Goal: Task Accomplishment & Management: Complete application form

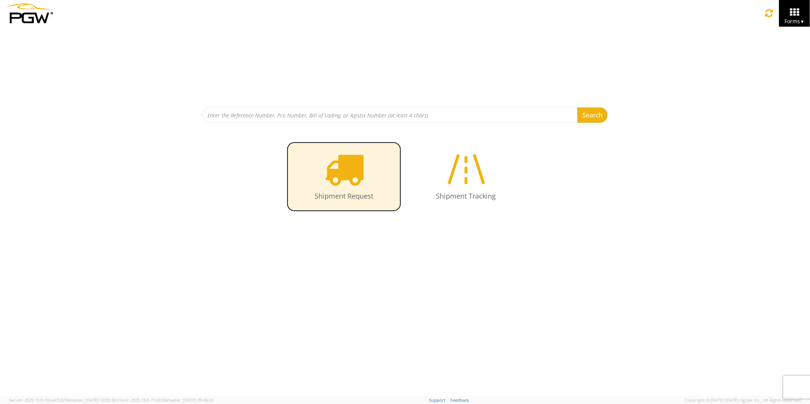
click at [352, 188] on icon at bounding box center [344, 168] width 39 height 39
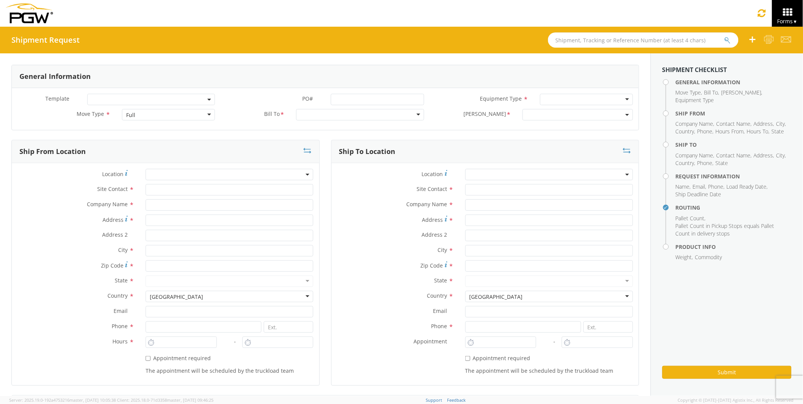
click at [567, 41] on input "text" at bounding box center [643, 39] width 191 height 15
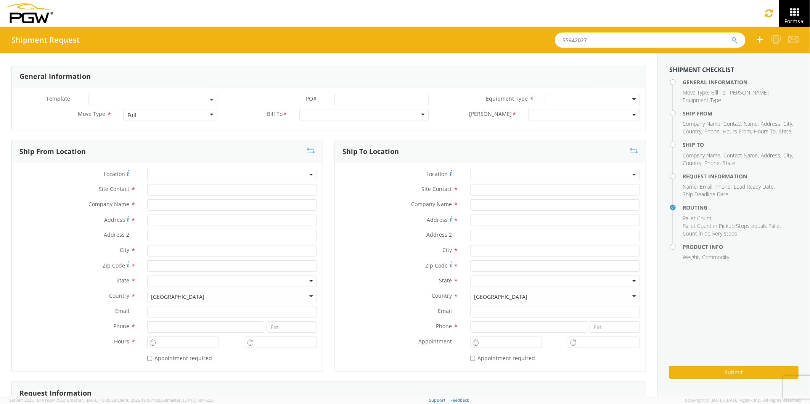
type input "55942027"
click at [731, 36] on button "submit" at bounding box center [734, 40] width 6 height 9
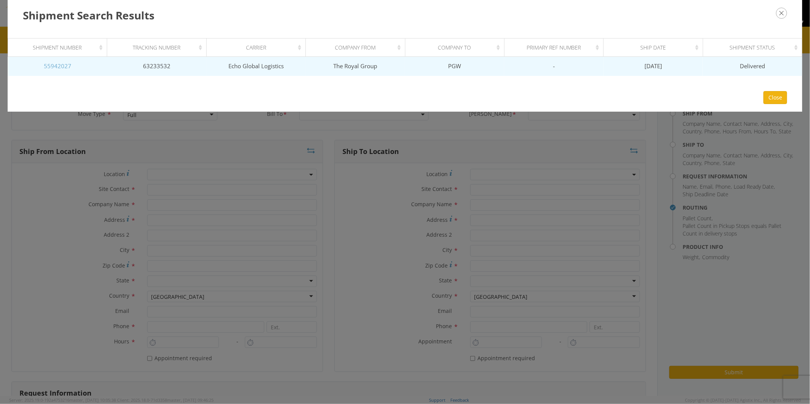
click at [65, 64] on link "55942027" at bounding box center [57, 66] width 27 height 8
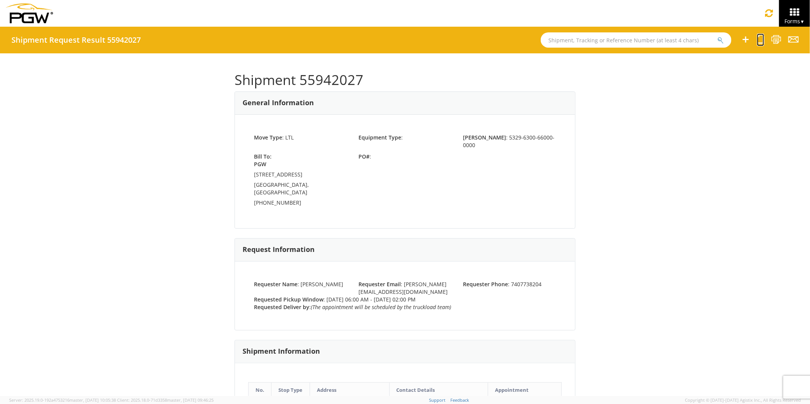
click at [758, 40] on icon at bounding box center [760, 40] width 7 height 10
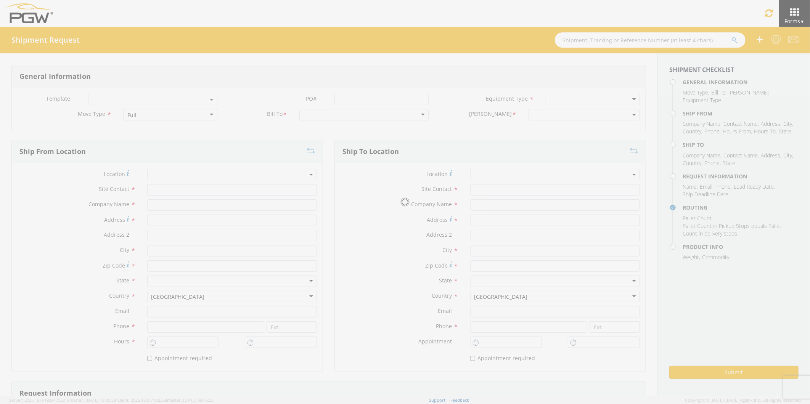
select select
type input "[PERSON_NAME]"
type input "The Royal Group"
type input "[STREET_ADDRESS][PERSON_NAME]"
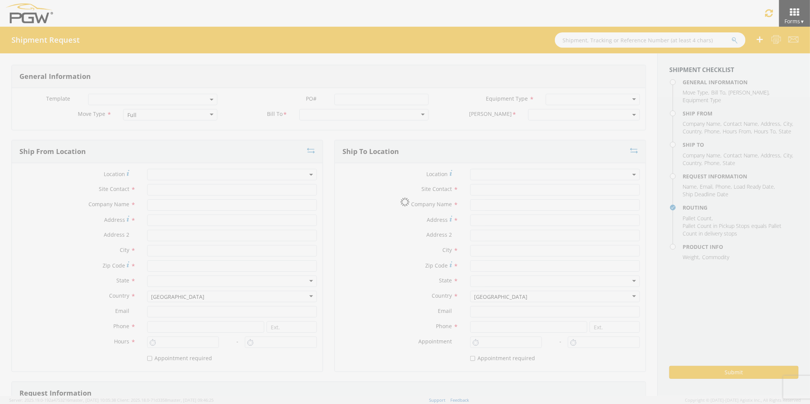
type input "Chillicothe"
type input "45601"
type input "7407728204"
type input "6:00 AM"
type input "2:00 PM"
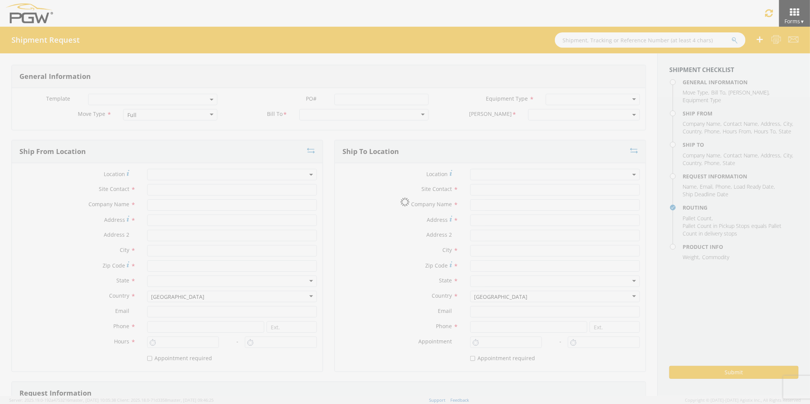
type input "5715 Branch Manager"
type input "PGW"
type input "[STREET_ADDRESS]"
type input "Anchorage"
type input "99515"
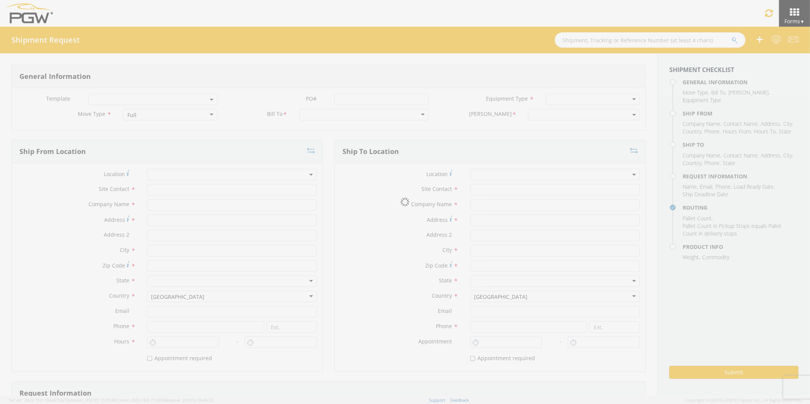
type input "[EMAIL_ADDRESS][DOMAIN_NAME]"
type input "[PHONE_NUMBER]"
type input "[PERSON_NAME]"
type input "[EMAIL_ADDRESS][PERSON_NAME][DOMAIN_NAME]"
checkbox input "true"
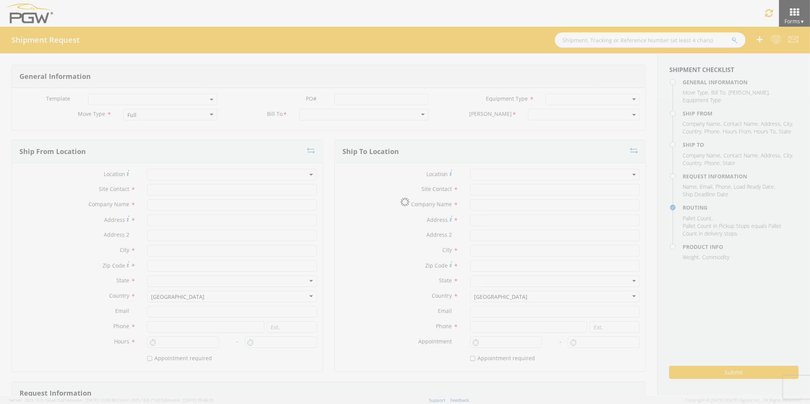
type input "7407738204"
type input "200"
type input "1"
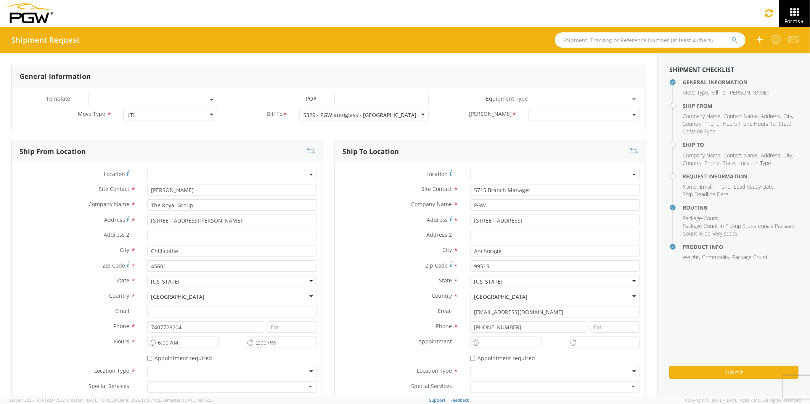
select select "5329-6300-66000-0000"
select select "28471"
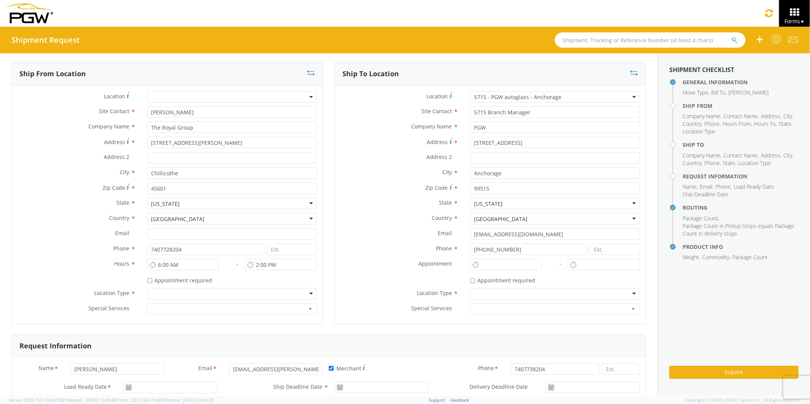
scroll to position [85, 0]
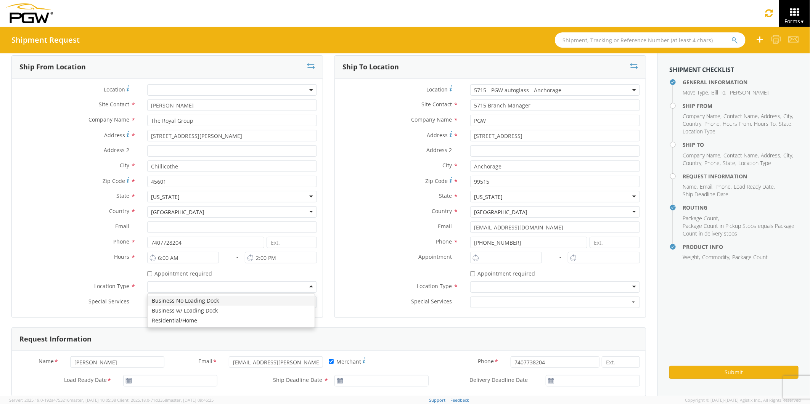
click at [306, 286] on div at bounding box center [232, 286] width 170 height 11
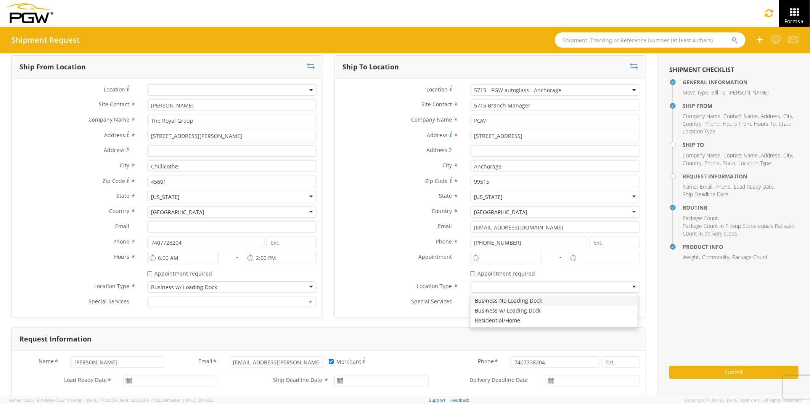
click at [629, 287] on div at bounding box center [555, 286] width 170 height 11
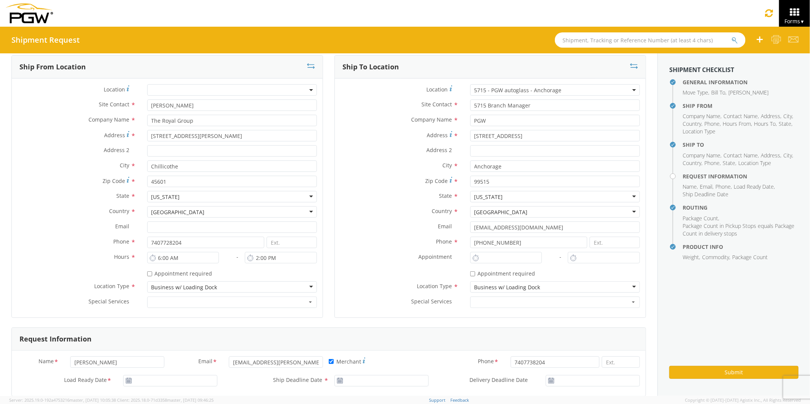
drag, startPoint x: 551, startPoint y: 313, endPoint x: 548, endPoint y: 310, distance: 4.1
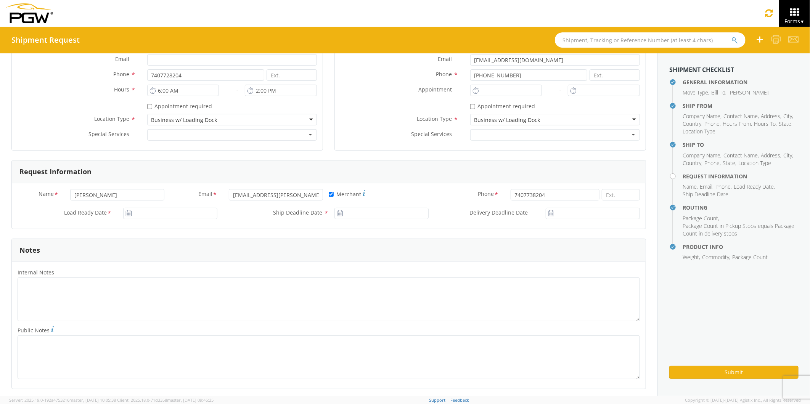
scroll to position [254, 0]
click at [141, 212] on input "[DATE]" at bounding box center [170, 211] width 94 height 11
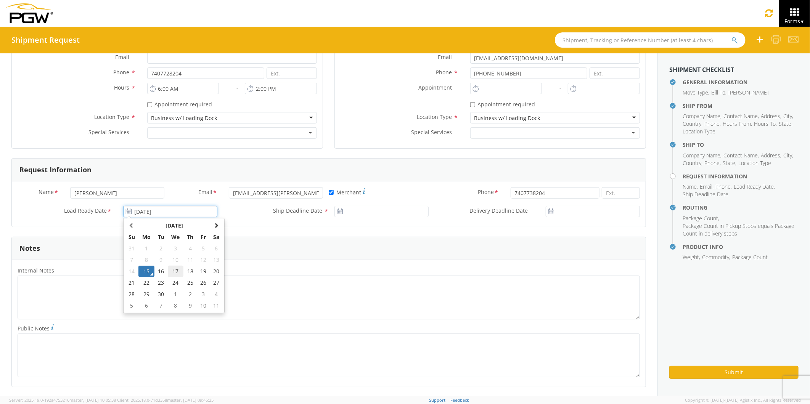
click at [175, 272] on td "17" at bounding box center [176, 271] width 16 height 11
type input "[DATE]"
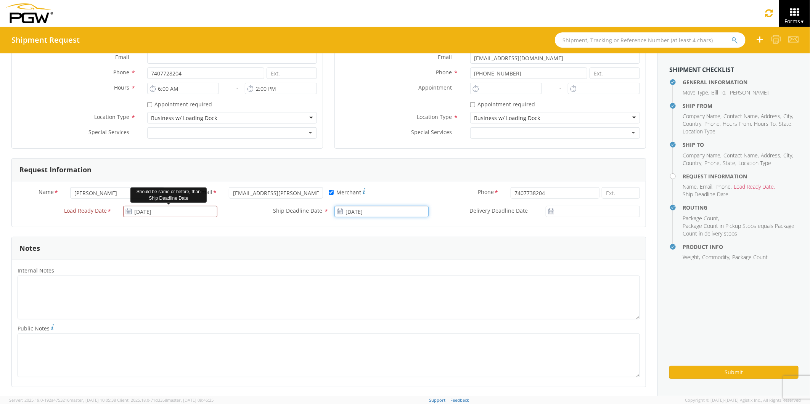
click at [373, 211] on input "[DATE]" at bounding box center [381, 211] width 94 height 11
click at [384, 271] on td "17" at bounding box center [387, 271] width 16 height 11
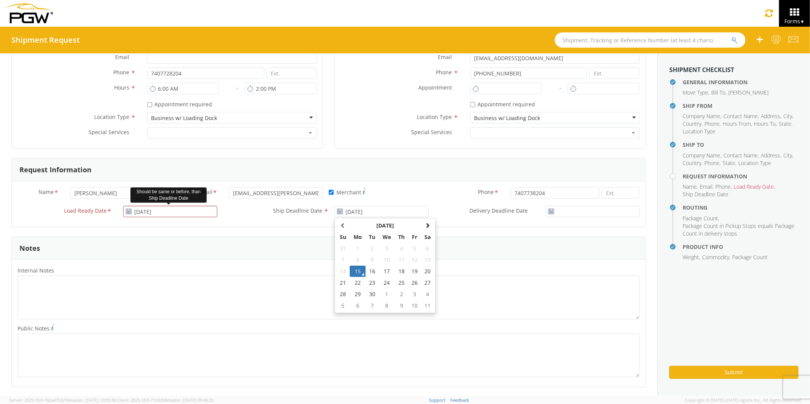
type input "[DATE]"
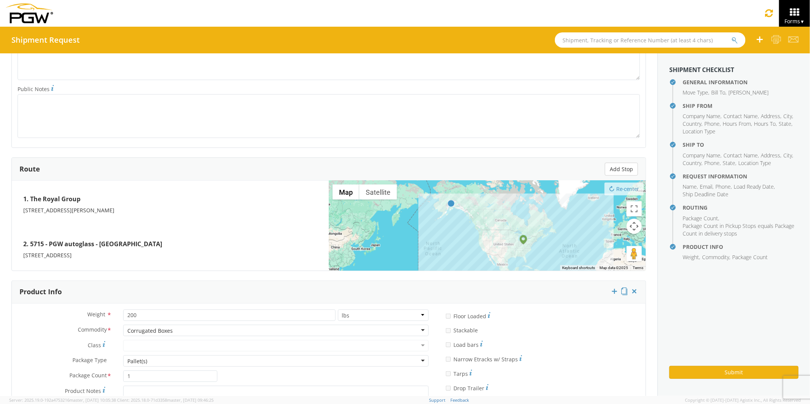
scroll to position [508, 0]
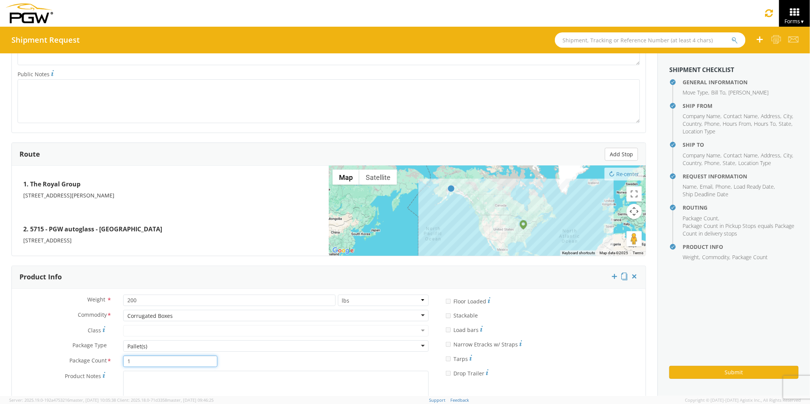
drag, startPoint x: 128, startPoint y: 363, endPoint x: 117, endPoint y: 363, distance: 11.1
click at [117, 363] on div "1" at bounding box center [170, 361] width 106 height 11
type input "4"
drag, startPoint x: 137, startPoint y: 302, endPoint x: 112, endPoint y: 306, distance: 25.5
click at [112, 306] on div "Weight * 200 lbs kgs" at bounding box center [223, 300] width 423 height 11
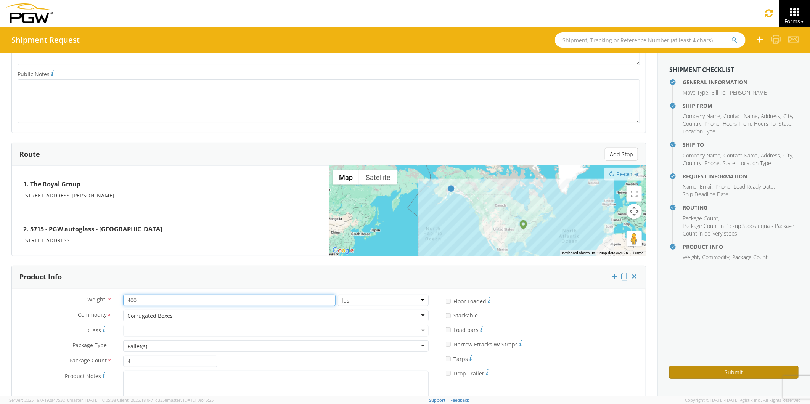
type input "400"
click at [684, 370] on button "Submit" at bounding box center [733, 372] width 129 height 13
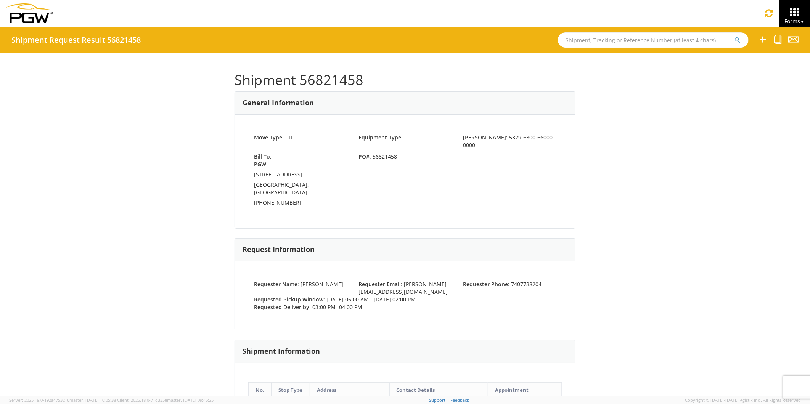
click at [576, 39] on input "text" at bounding box center [653, 39] width 191 height 15
type input "55807229"
click at [734, 36] on button "submit" at bounding box center [737, 40] width 6 height 9
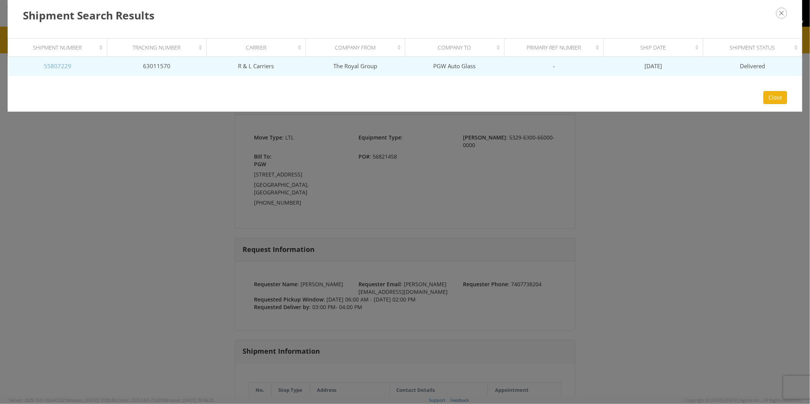
click at [54, 65] on link "55807229" at bounding box center [57, 66] width 27 height 8
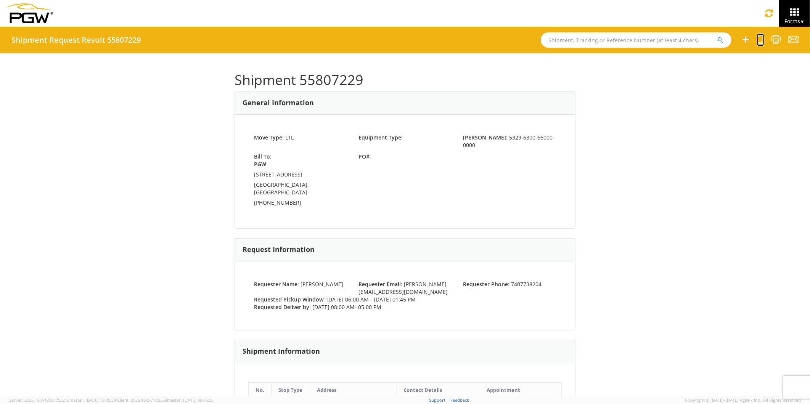
click at [762, 38] on icon at bounding box center [760, 40] width 7 height 10
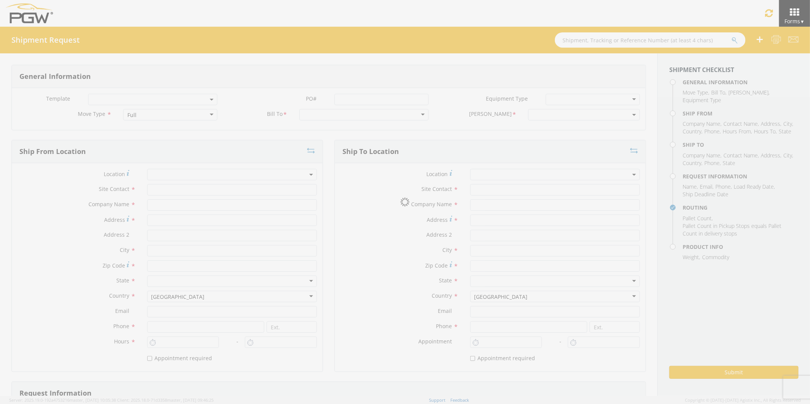
select select
type input "[PERSON_NAME]"
type input "The Royal Group"
type input "[STREET_ADDRESS][PERSON_NAME]"
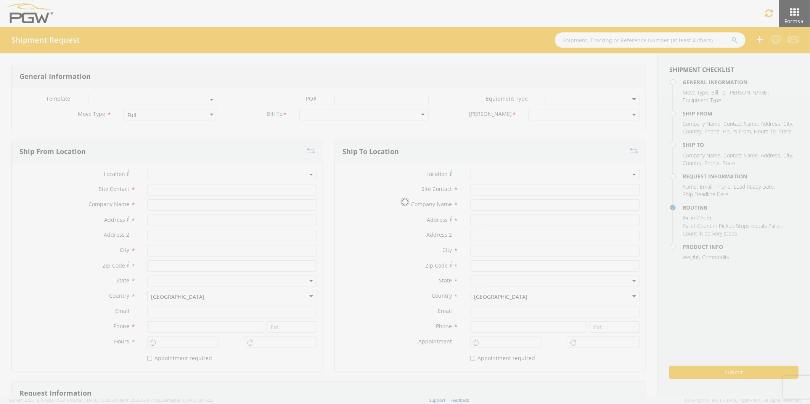
type input "Chillicothe"
type input "45601"
type input "7407738204"
type input "6:00 AM"
type input "1:45 PM"
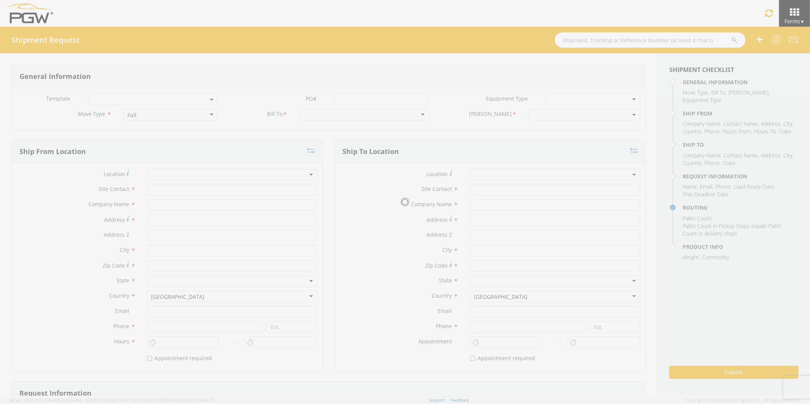
select select
type input "Shipping Receiving"
type input "PGW Auto Glass"
type input "[STREET_ADDRESS]"
type input "[PERSON_NAME]"
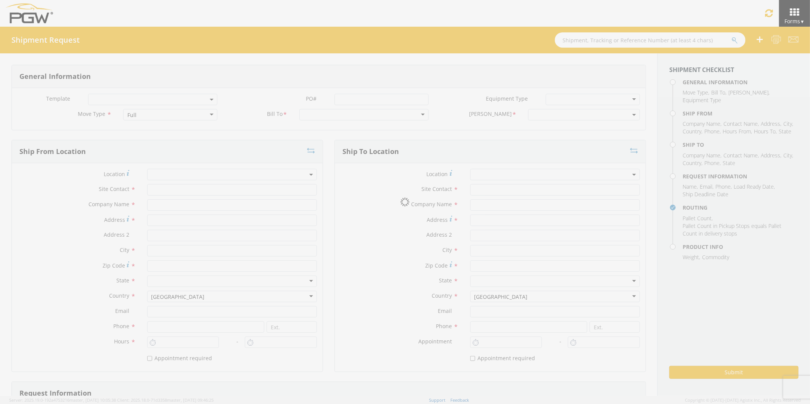
type input "R7A 7V2"
type input "3347457511"
type input "8:00 AM"
type input "5:00 PM"
type input "[PERSON_NAME]"
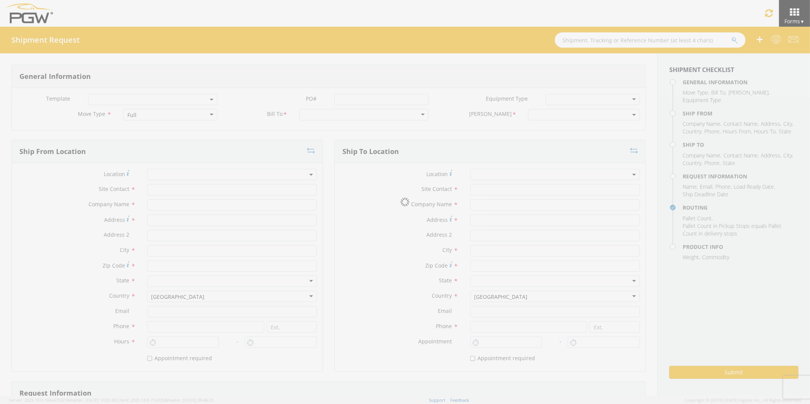
type input "[EMAIL_ADDRESS][PERSON_NAME][DOMAIN_NAME]"
checkbox input "true"
type input "7407738204"
type input "200"
type input "1"
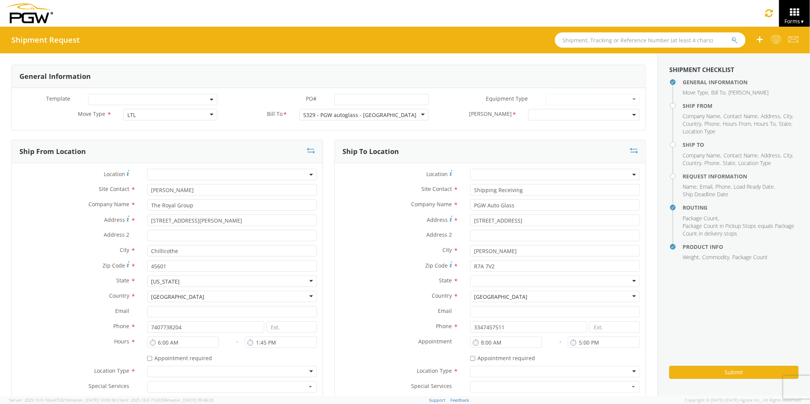
select select "5329-6300-66000-0000"
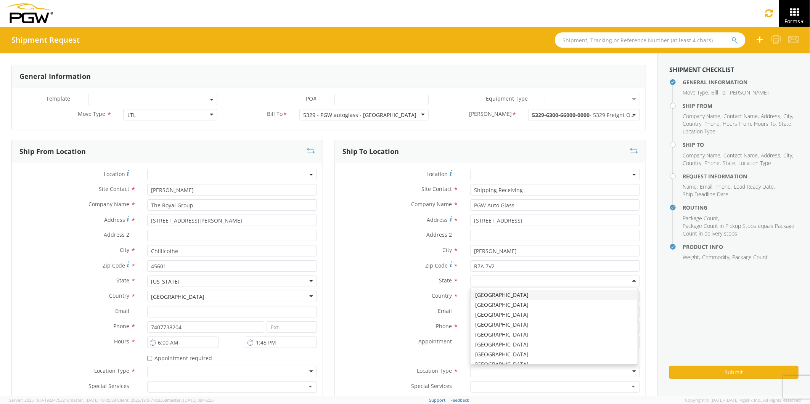
click at [627, 281] on div at bounding box center [555, 281] width 170 height 11
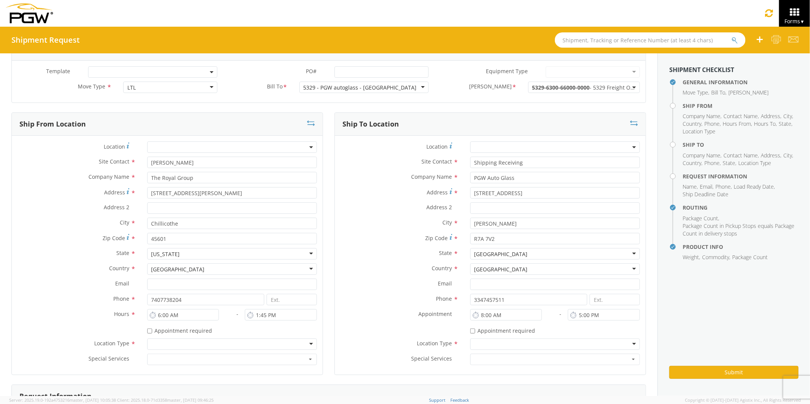
scroll to position [42, 0]
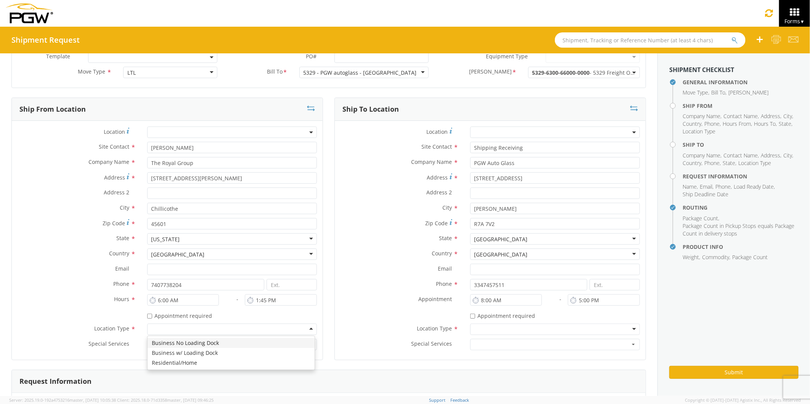
click at [307, 329] on div at bounding box center [232, 329] width 170 height 11
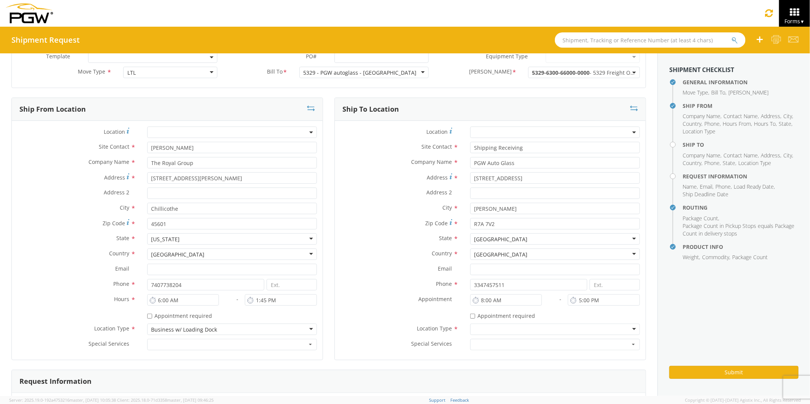
click at [628, 329] on div at bounding box center [555, 329] width 170 height 11
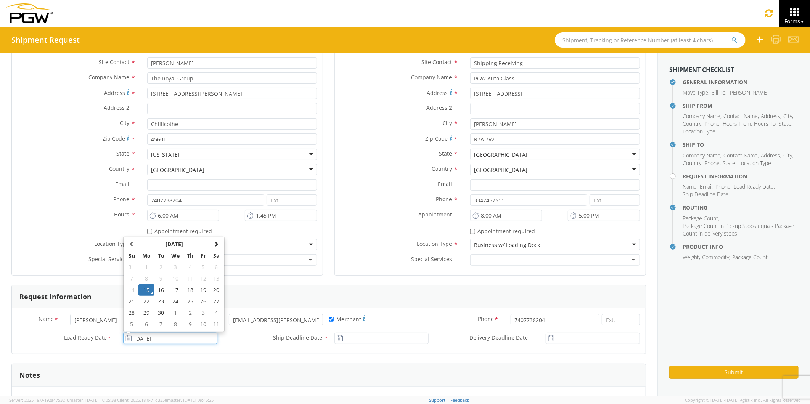
click at [155, 341] on input "[DATE]" at bounding box center [170, 338] width 94 height 11
click at [174, 288] on td "17" at bounding box center [176, 289] width 16 height 11
type input "[DATE]"
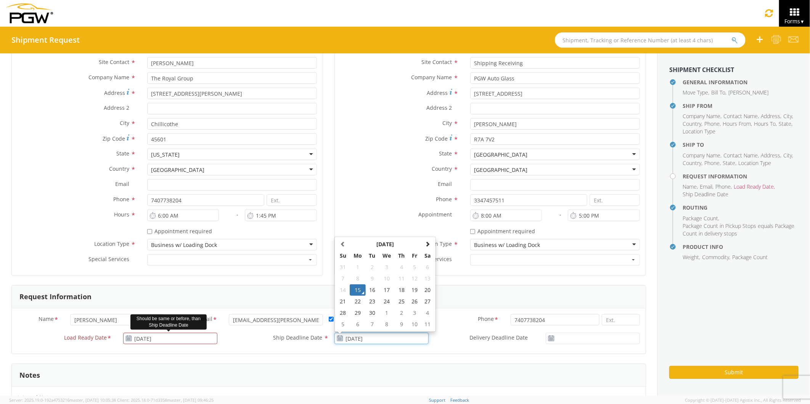
click at [365, 336] on input "[DATE]" at bounding box center [381, 338] width 94 height 11
click at [384, 290] on td "17" at bounding box center [387, 289] width 16 height 11
type input "[DATE]"
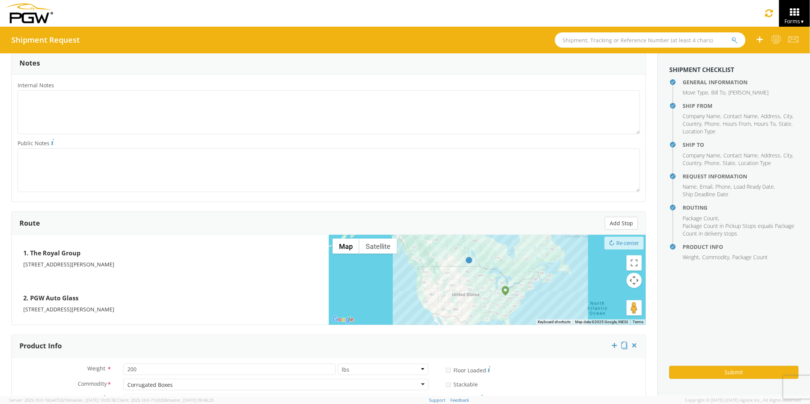
scroll to position [508, 0]
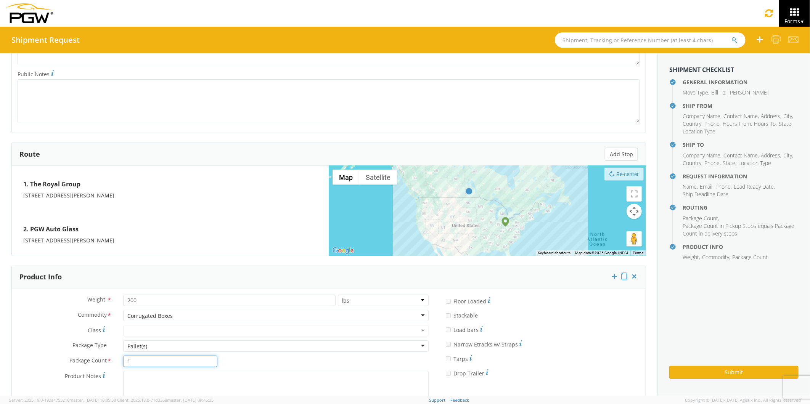
drag, startPoint x: 136, startPoint y: 360, endPoint x: 112, endPoint y: 357, distance: 24.2
click at [112, 357] on div "Package Count * 1" at bounding box center [117, 361] width 211 height 11
type input "3"
drag, startPoint x: 135, startPoint y: 300, endPoint x: 110, endPoint y: 302, distance: 25.3
click at [110, 302] on div "Weight * 200 lbs kgs" at bounding box center [223, 300] width 423 height 11
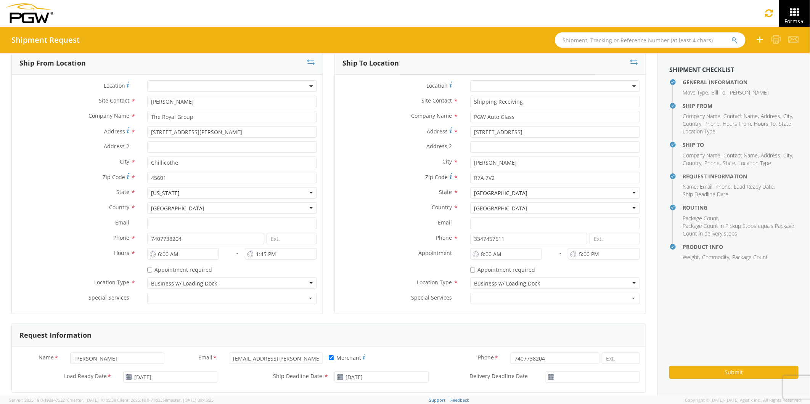
scroll to position [85, 0]
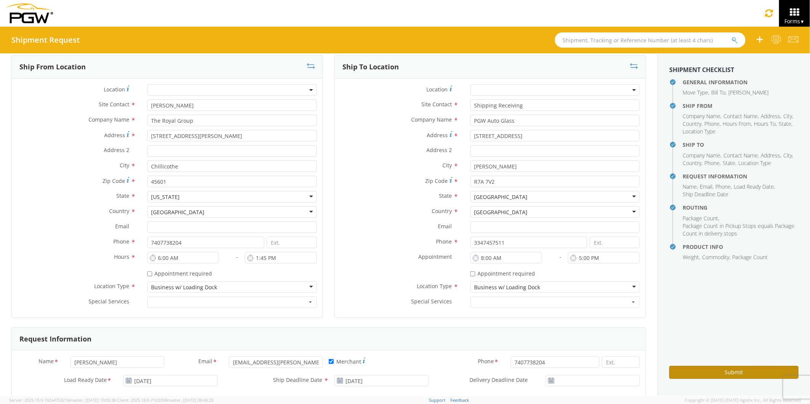
type input "350"
click at [712, 371] on button "Submit" at bounding box center [733, 372] width 129 height 13
